Goal: Complete application form: Complete application form

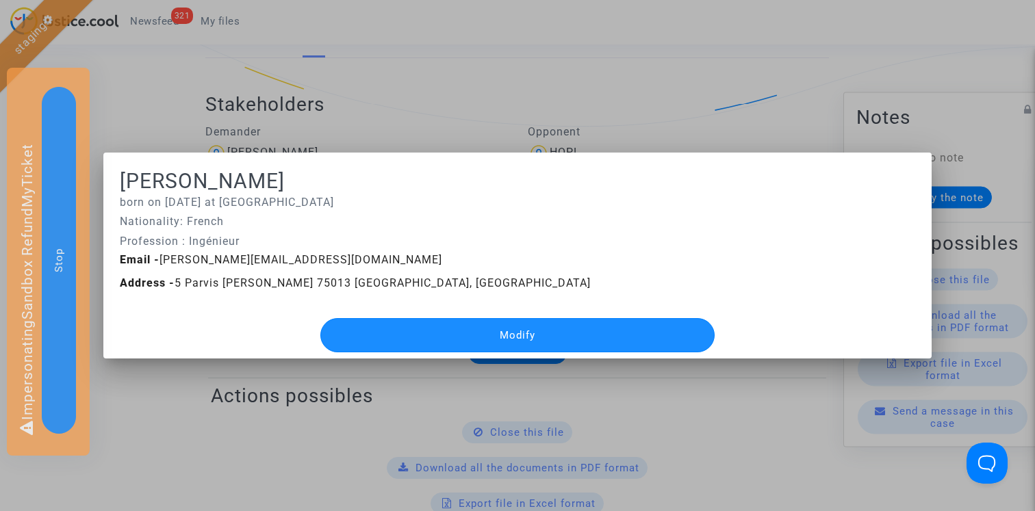
click at [421, 329] on button "Modify" at bounding box center [517, 335] width 395 height 34
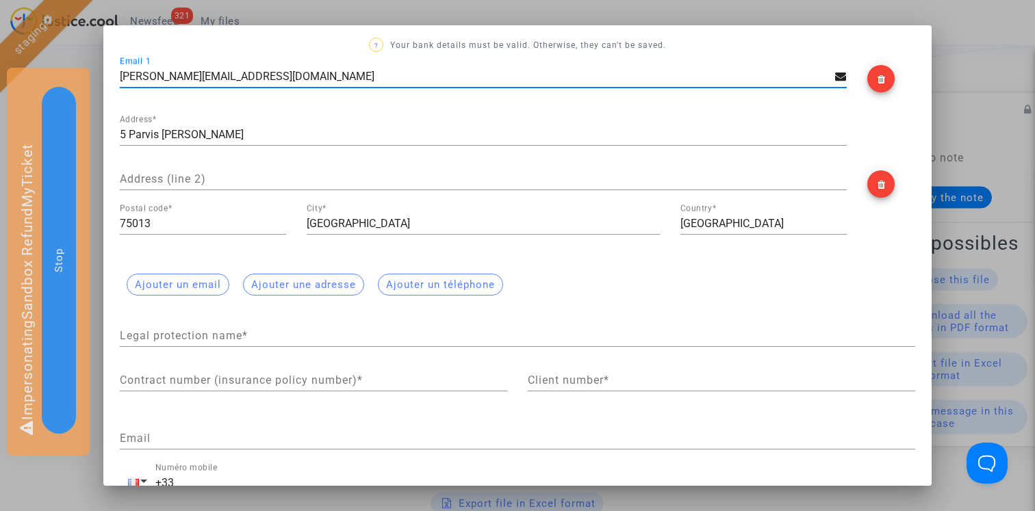
scroll to position [296, 0]
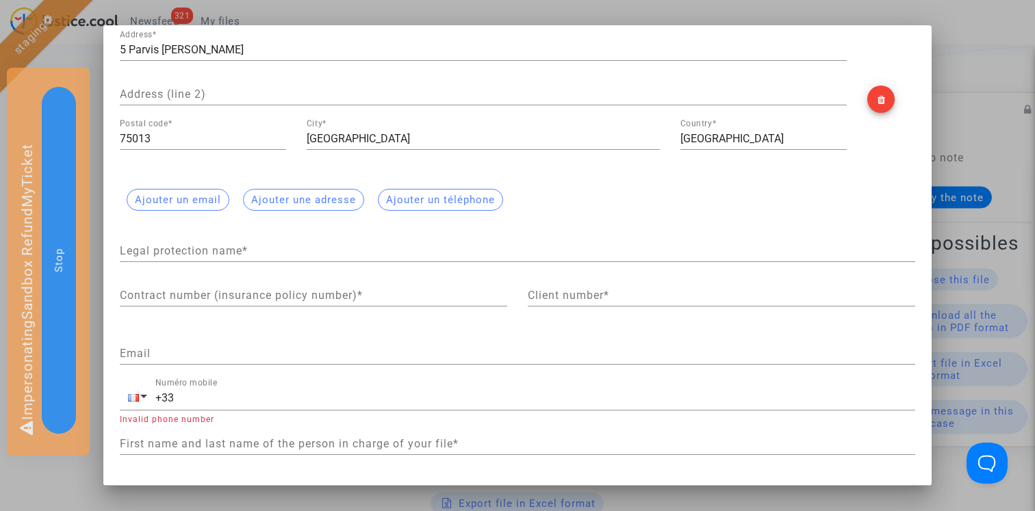
click at [281, 246] on input "Legal protection name *" at bounding box center [518, 251] width 796 height 12
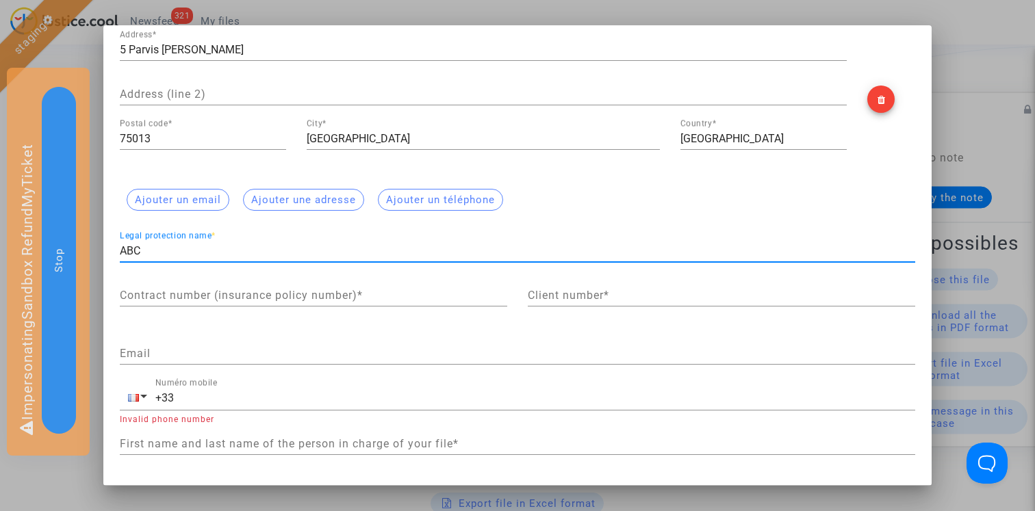
type input "ABC"
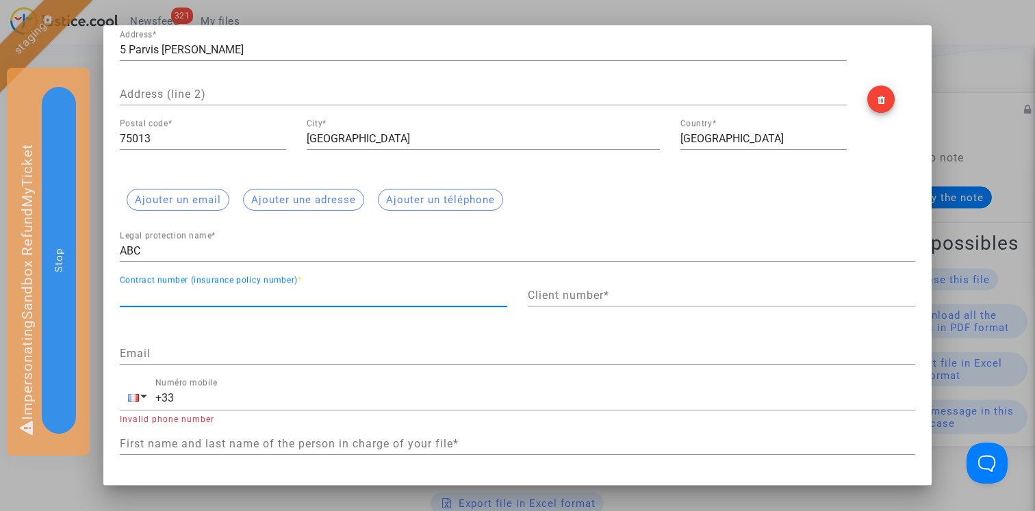
click at [268, 291] on input "Contract number (insurance policy number) *" at bounding box center [314, 296] width 388 height 12
type input "123"
click at [622, 293] on input "Client number *" at bounding box center [722, 296] width 388 height 12
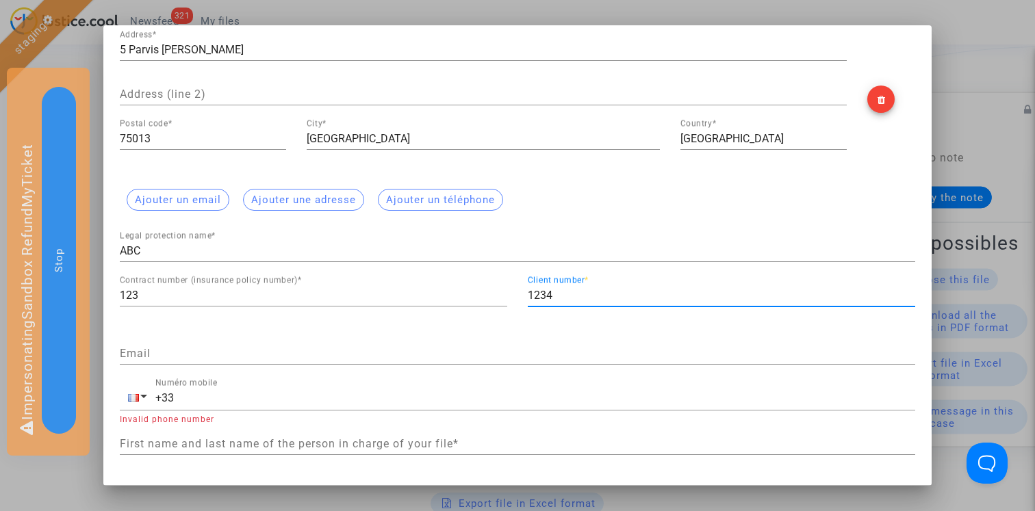
type input "1234"
click at [267, 337] on div "Email" at bounding box center [518, 349] width 796 height 31
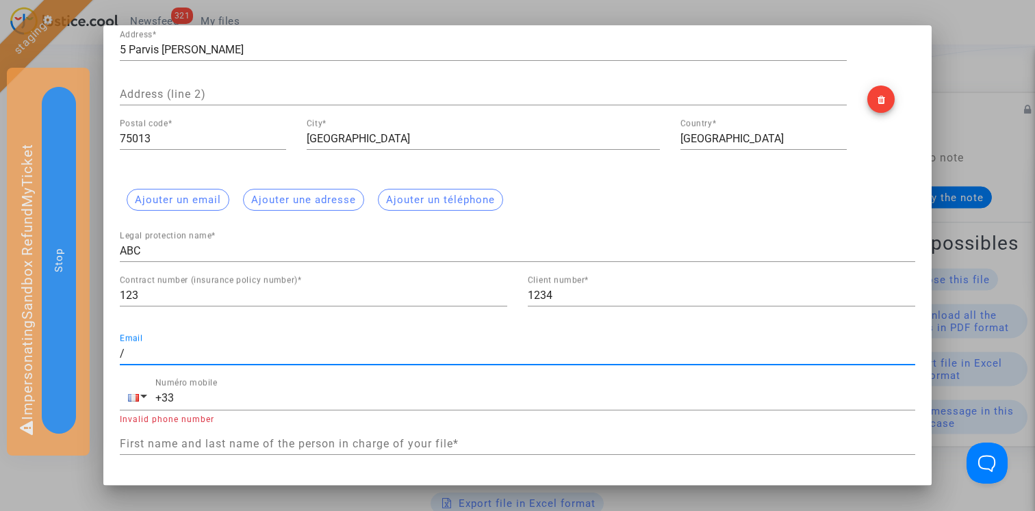
type input "/"
click at [217, 442] on input "First name and last name of the person in charge of your file *" at bounding box center [518, 444] width 796 height 12
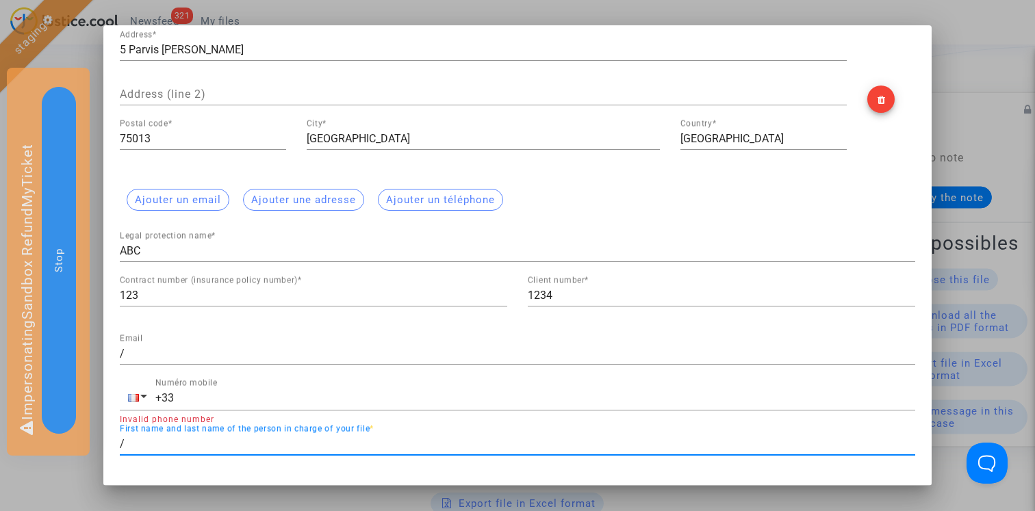
scroll to position [0, 0]
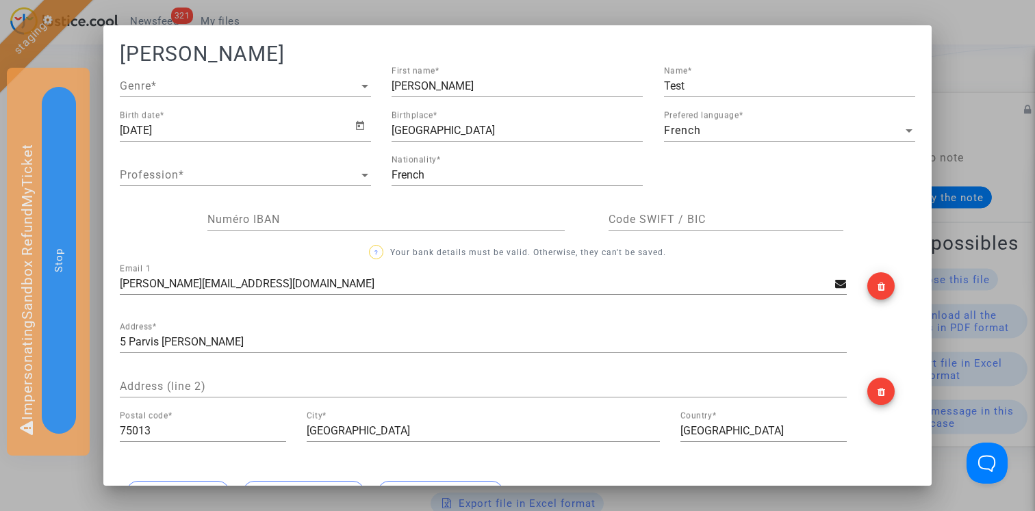
type input "/"
click at [219, 94] on div "Genre Genre *" at bounding box center [245, 81] width 251 height 31
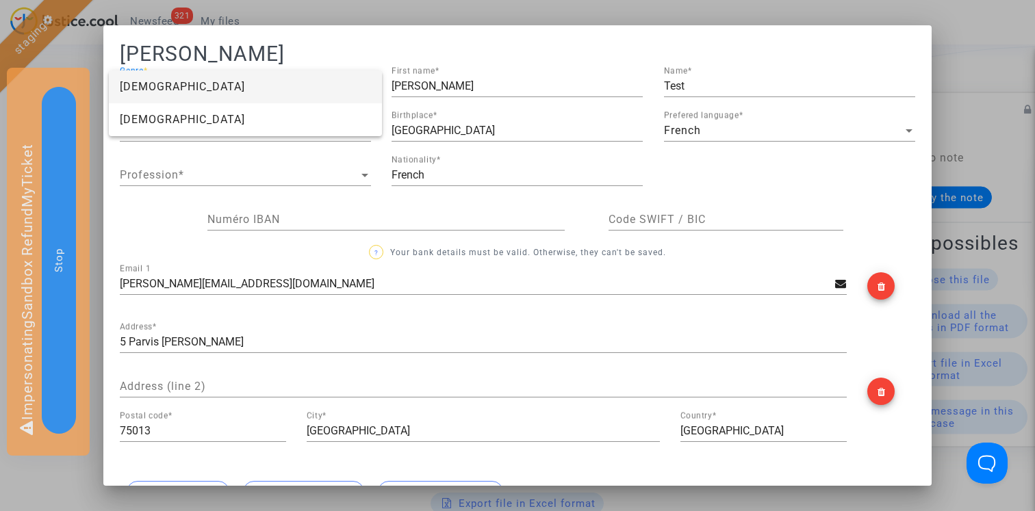
click at [205, 83] on span "[DEMOGRAPHIC_DATA]" at bounding box center [245, 87] width 251 height 33
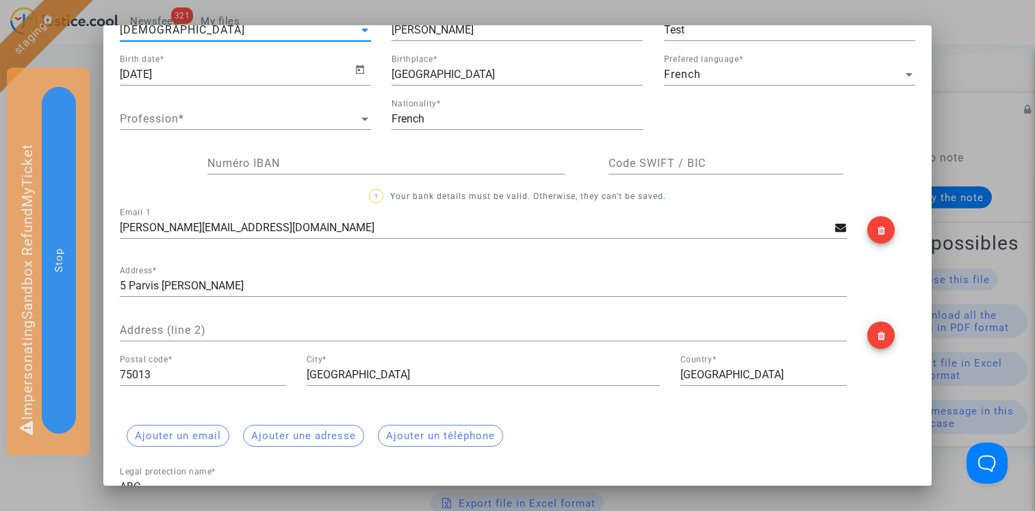
scroll to position [327, 0]
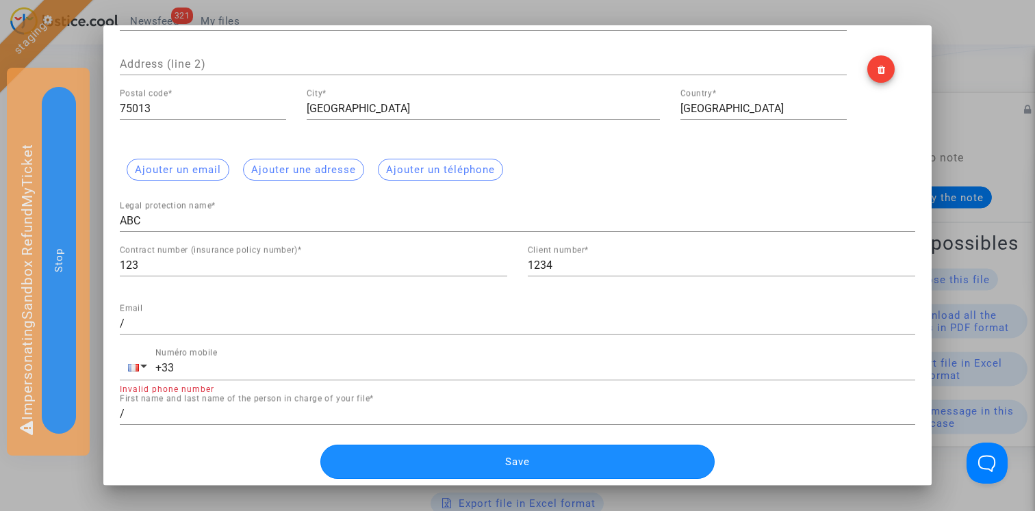
click at [407, 469] on button "Save" at bounding box center [517, 462] width 395 height 34
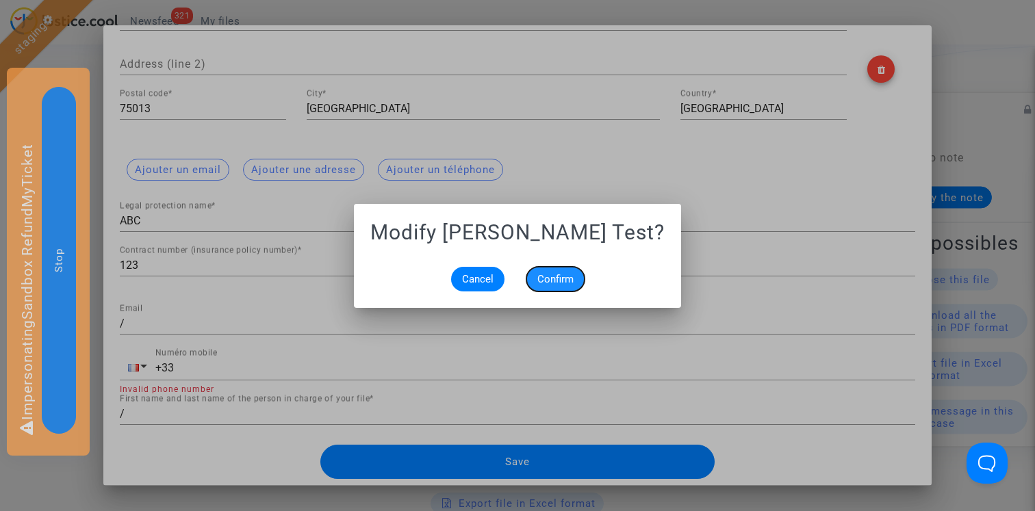
click at [566, 269] on button "Confirm" at bounding box center [555, 279] width 58 height 25
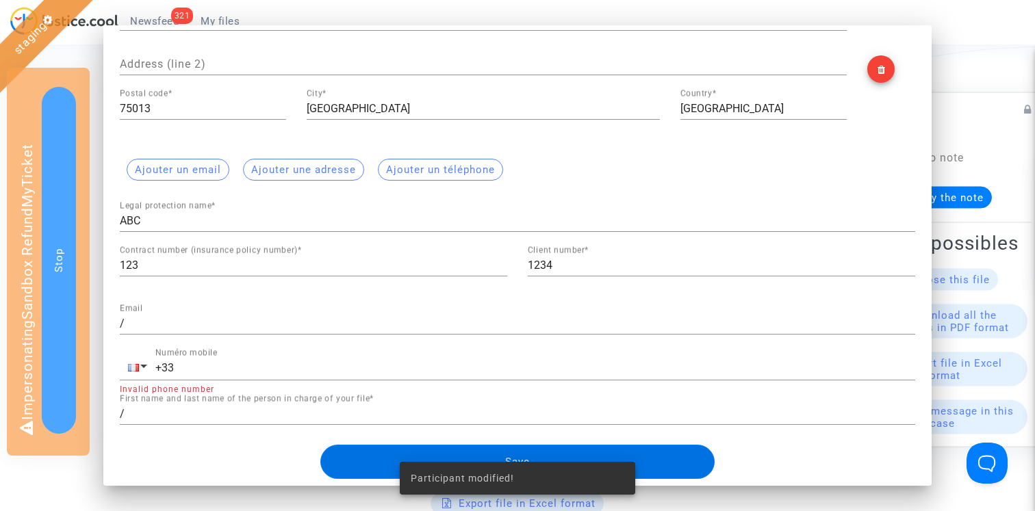
scroll to position [298, 0]
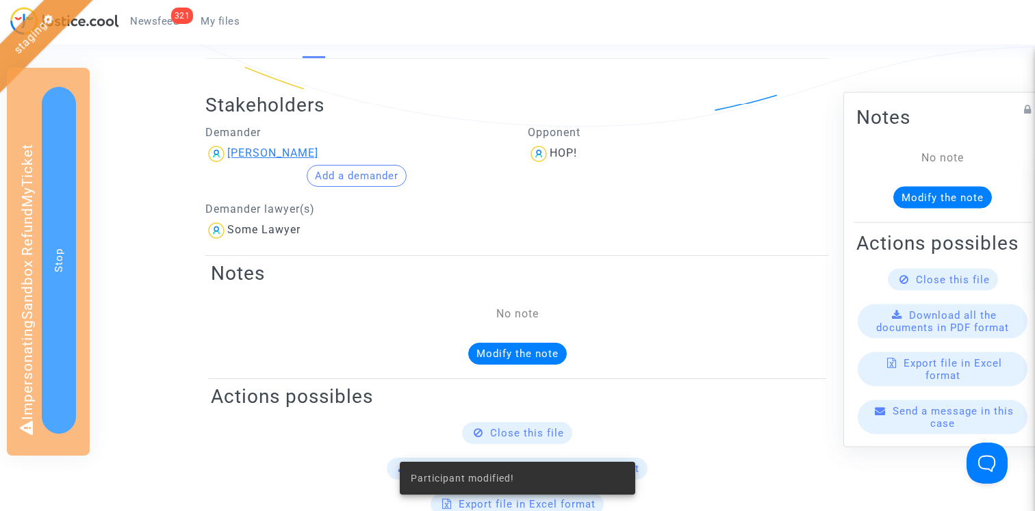
click at [274, 153] on div "[PERSON_NAME]" at bounding box center [272, 153] width 91 height 13
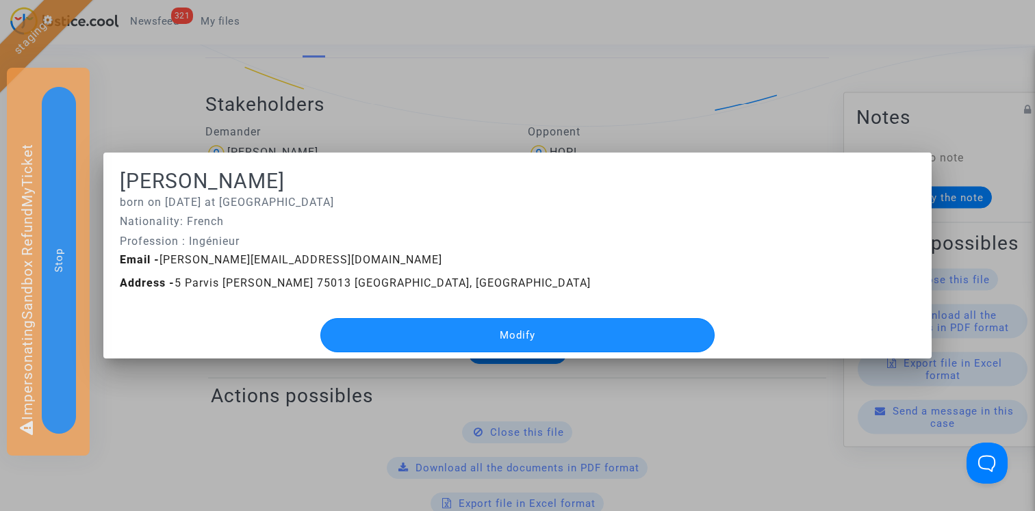
click at [427, 328] on button "Modify" at bounding box center [517, 335] width 395 height 34
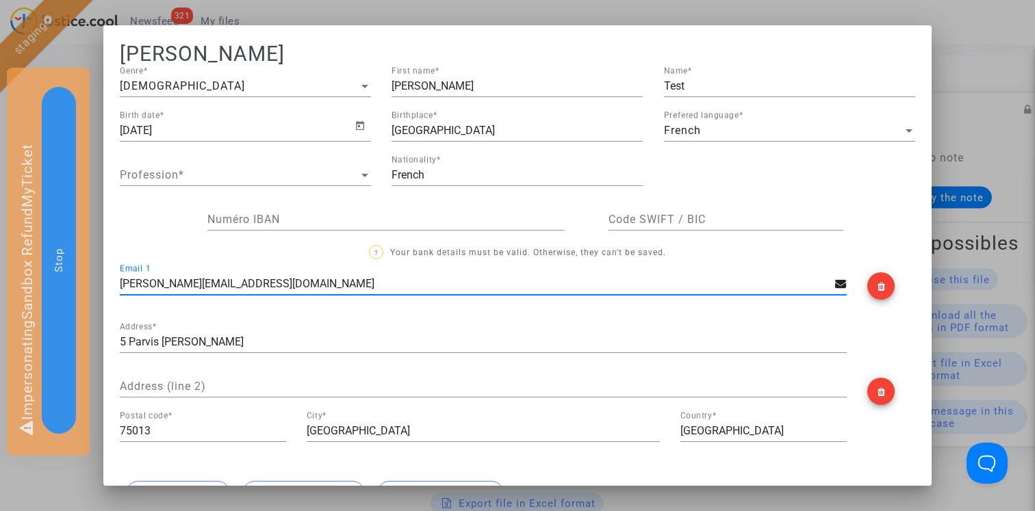
scroll to position [327, 0]
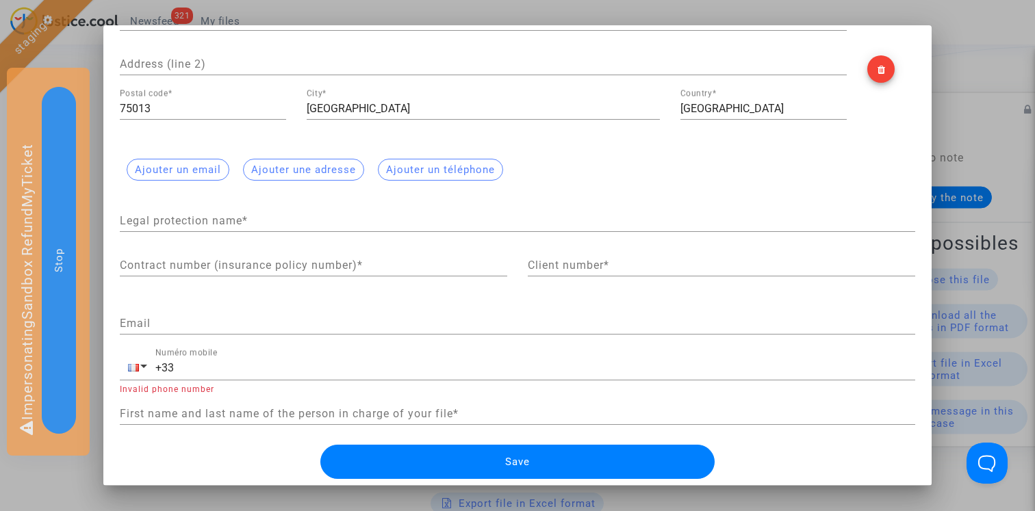
click at [94, 94] on div at bounding box center [517, 255] width 1035 height 511
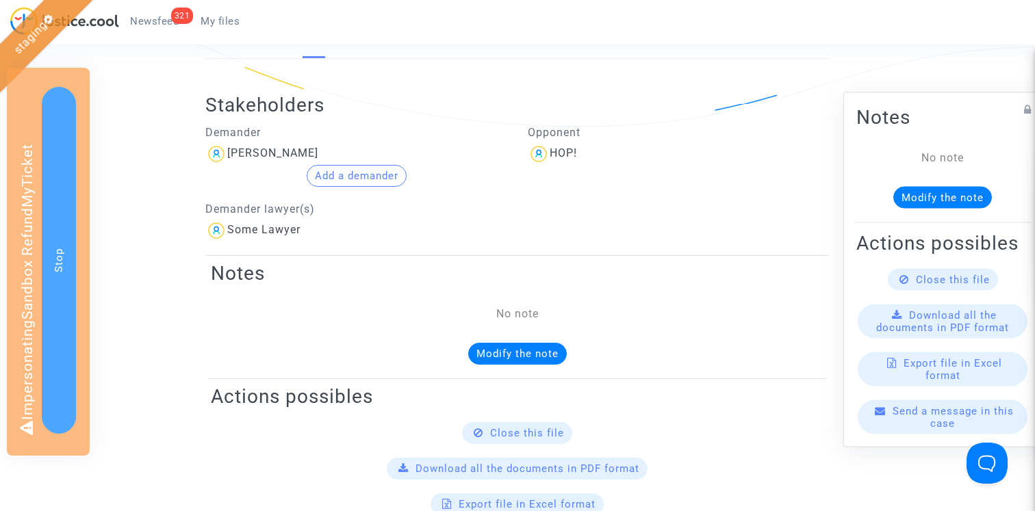
scroll to position [0, 0]
